Goal: Task Accomplishment & Management: Complete application form

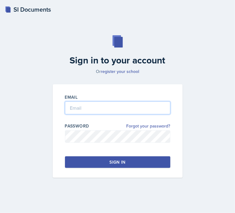
type input "[EMAIL_ADDRESS][DOMAIN_NAME]"
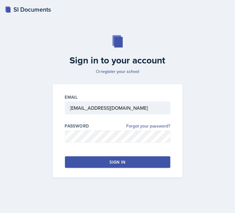
click at [137, 160] on button "Sign in" at bounding box center [117, 162] width 105 height 12
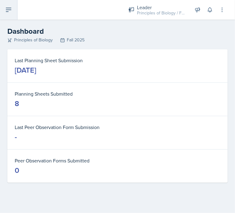
click at [9, 11] on icon at bounding box center [8, 9] width 7 height 7
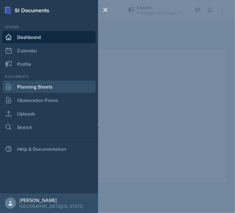
click at [52, 86] on link "Planning Sheets" at bounding box center [48, 87] width 93 height 12
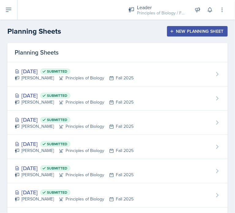
click at [180, 33] on div "New Planning Sheet" at bounding box center [197, 31] width 53 height 5
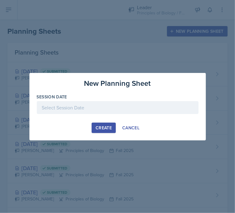
click at [106, 108] on div at bounding box center [118, 107] width 162 height 13
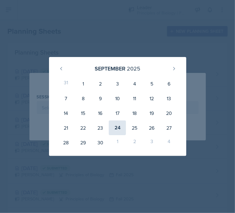
click at [119, 126] on div "24" at bounding box center [117, 127] width 17 height 15
type input "[DATE]"
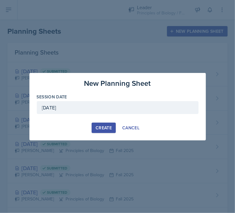
click at [103, 129] on div "Create" at bounding box center [104, 127] width 16 height 5
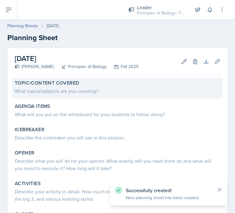
click at [76, 94] on div "What topics/subjects are you covering?" at bounding box center [118, 90] width 206 height 7
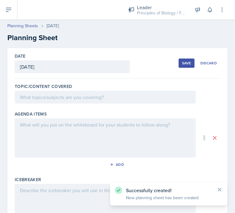
click at [63, 98] on div at bounding box center [105, 97] width 181 height 13
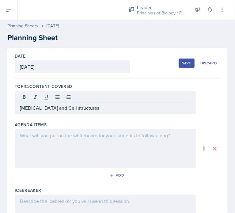
click at [59, 139] on div at bounding box center [105, 148] width 181 height 39
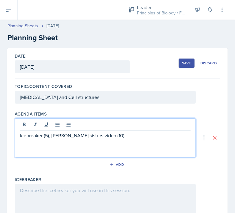
click at [98, 137] on p "Icebreaker (5), [PERSON_NAME] sisters videa (10)," at bounding box center [105, 135] width 171 height 7
click at [112, 136] on p "Icebreaker (5), [PERSON_NAME] sisters video (10)," at bounding box center [105, 135] width 171 height 7
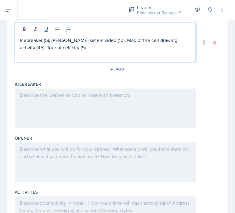
scroll to position [96, 0]
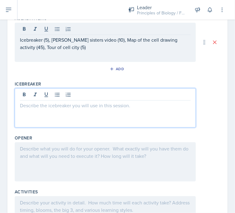
click at [49, 102] on p at bounding box center [105, 105] width 171 height 7
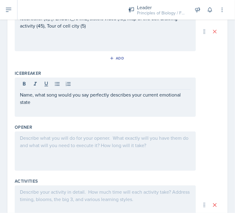
click at [70, 149] on div at bounding box center [105, 150] width 181 height 39
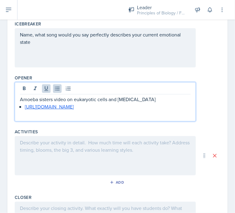
scroll to position [157, 0]
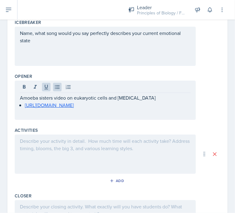
click at [43, 146] on div at bounding box center [105, 154] width 181 height 39
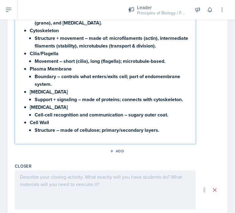
scroll to position [644, 0]
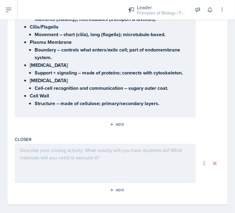
click at [42, 154] on div at bounding box center [105, 163] width 181 height 39
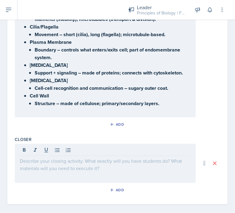
click at [48, 162] on div at bounding box center [105, 163] width 181 height 39
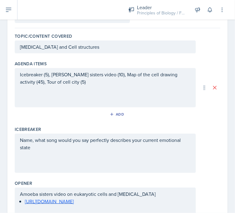
scroll to position [0, 0]
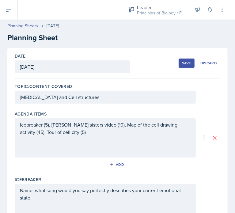
click at [184, 65] on div "Save" at bounding box center [186, 63] width 9 height 5
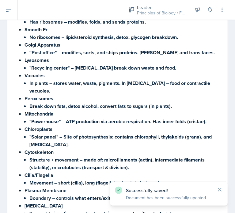
scroll to position [451, 0]
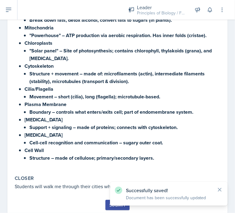
click at [109, 203] on div "Submit" at bounding box center [117, 205] width 16 height 5
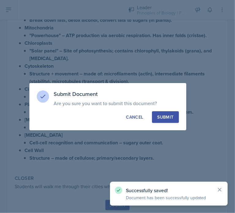
click at [171, 117] on div "Submit" at bounding box center [165, 117] width 16 height 6
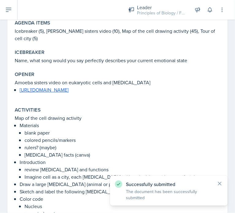
scroll to position [0, 0]
